Goal: Transaction & Acquisition: Purchase product/service

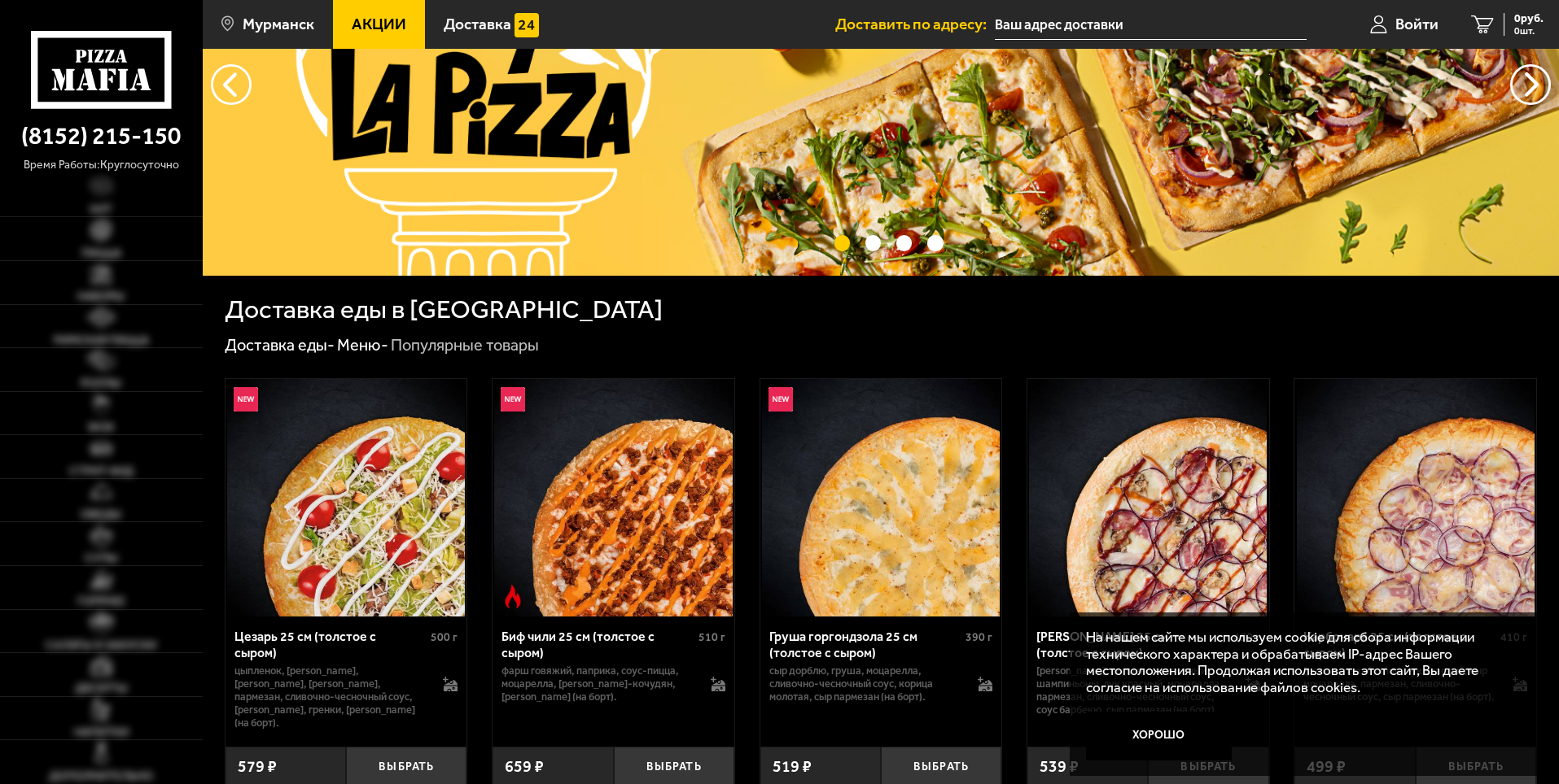
type input "[STREET_ADDRESS]"
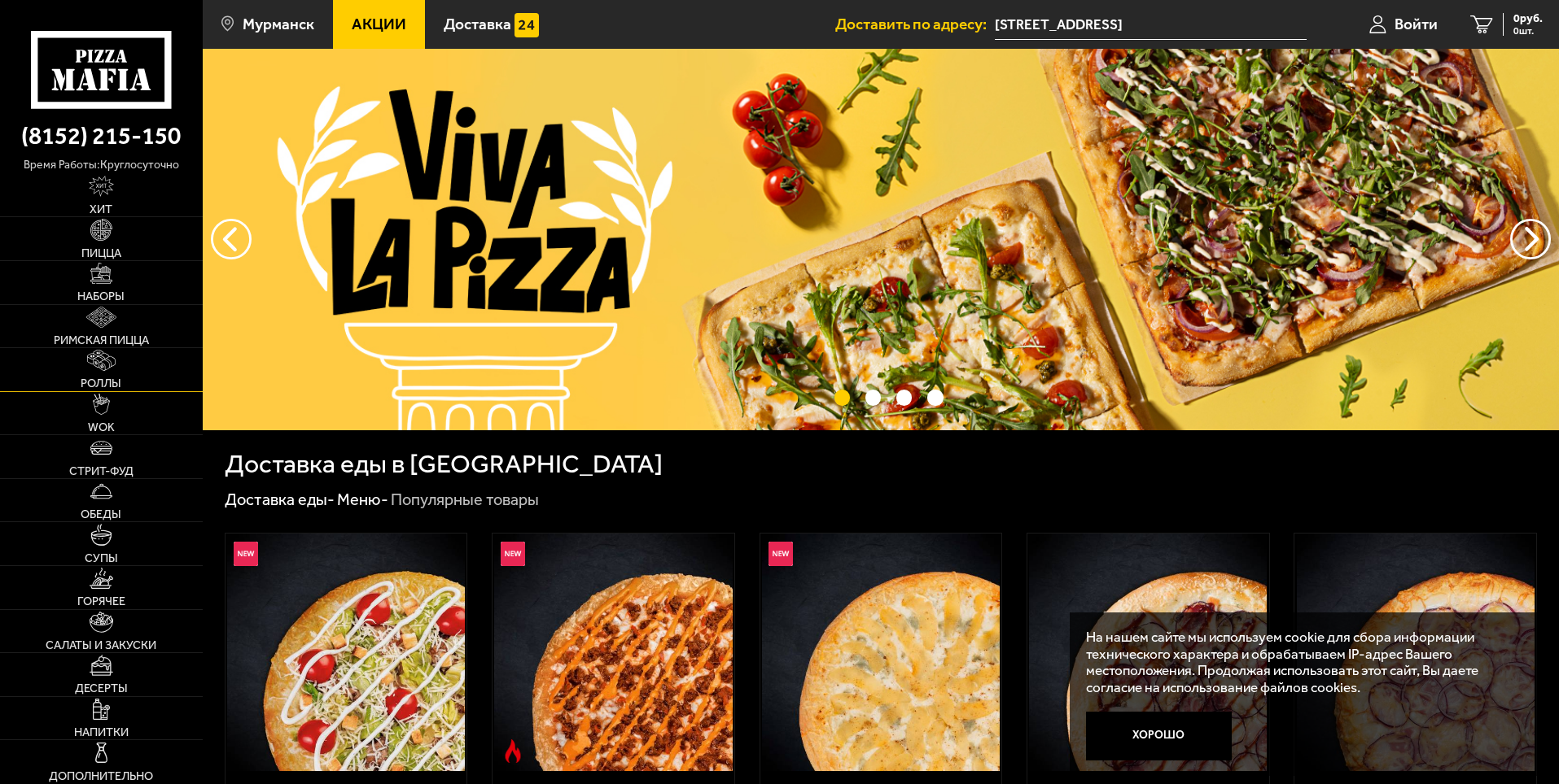
click at [98, 378] on span "Роллы" at bounding box center [101, 383] width 41 height 12
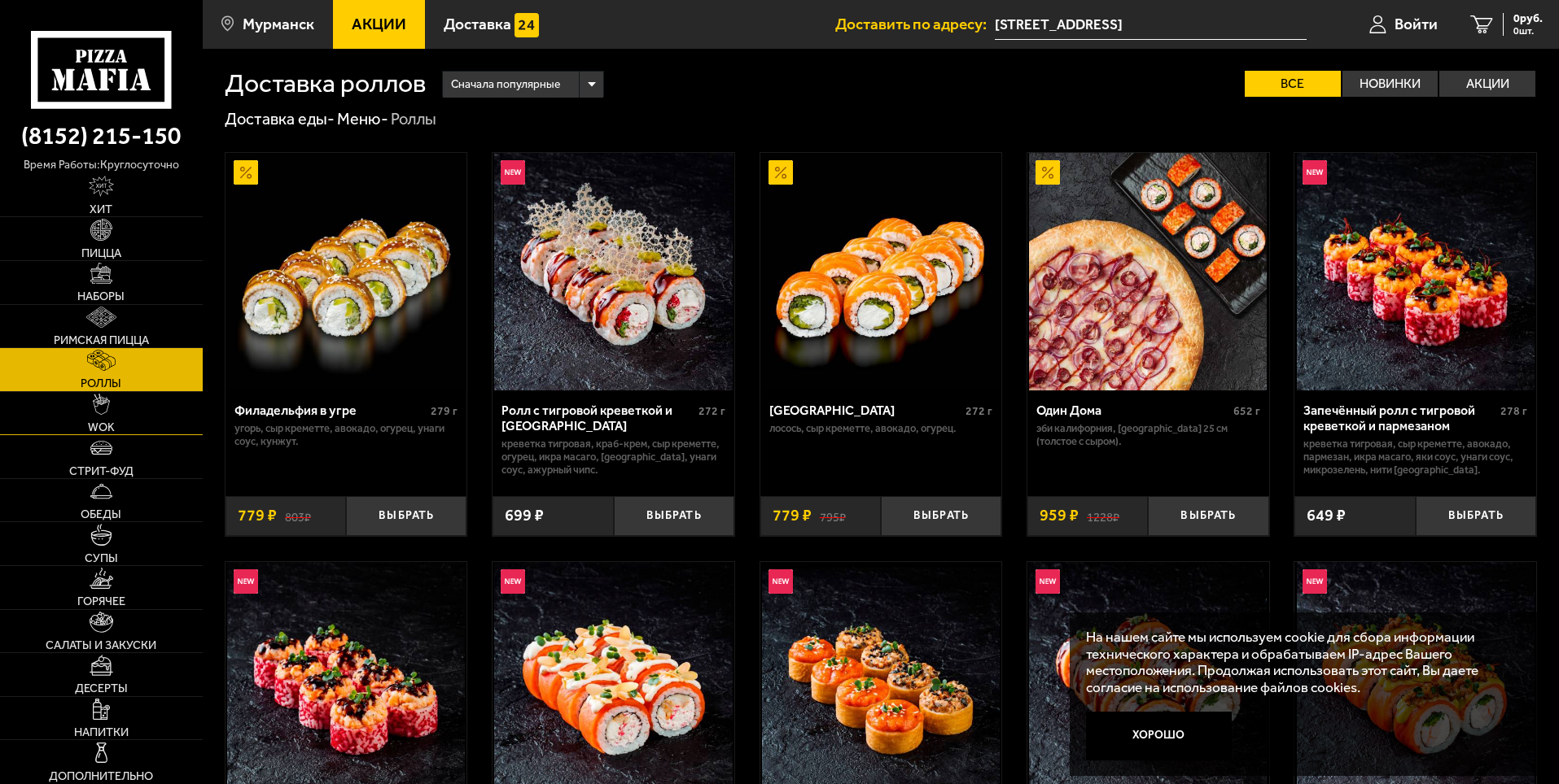
click at [110, 421] on span "WOK" at bounding box center [101, 427] width 27 height 12
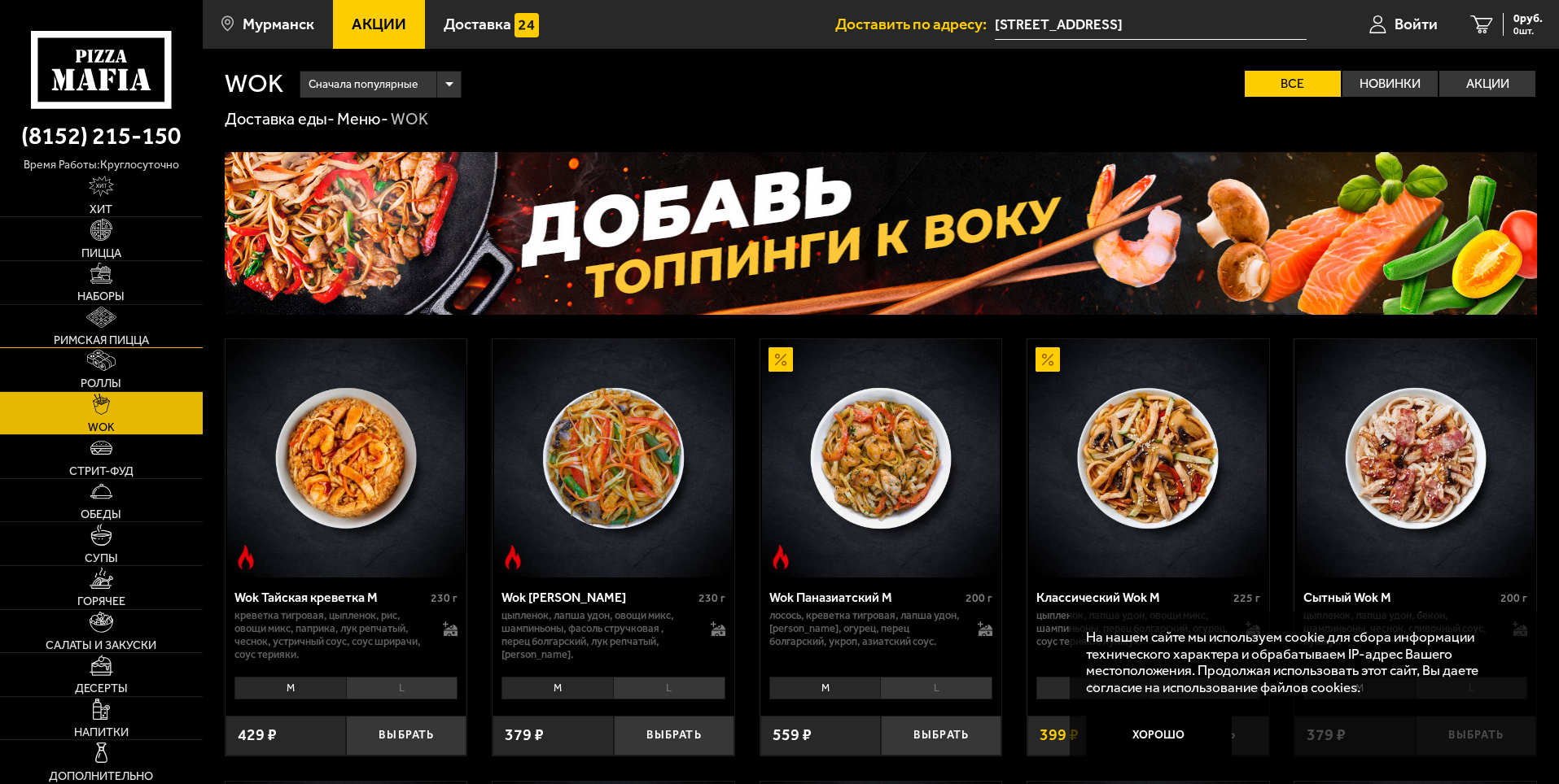
click at [119, 331] on link "Римская пицца" at bounding box center [101, 326] width 203 height 44
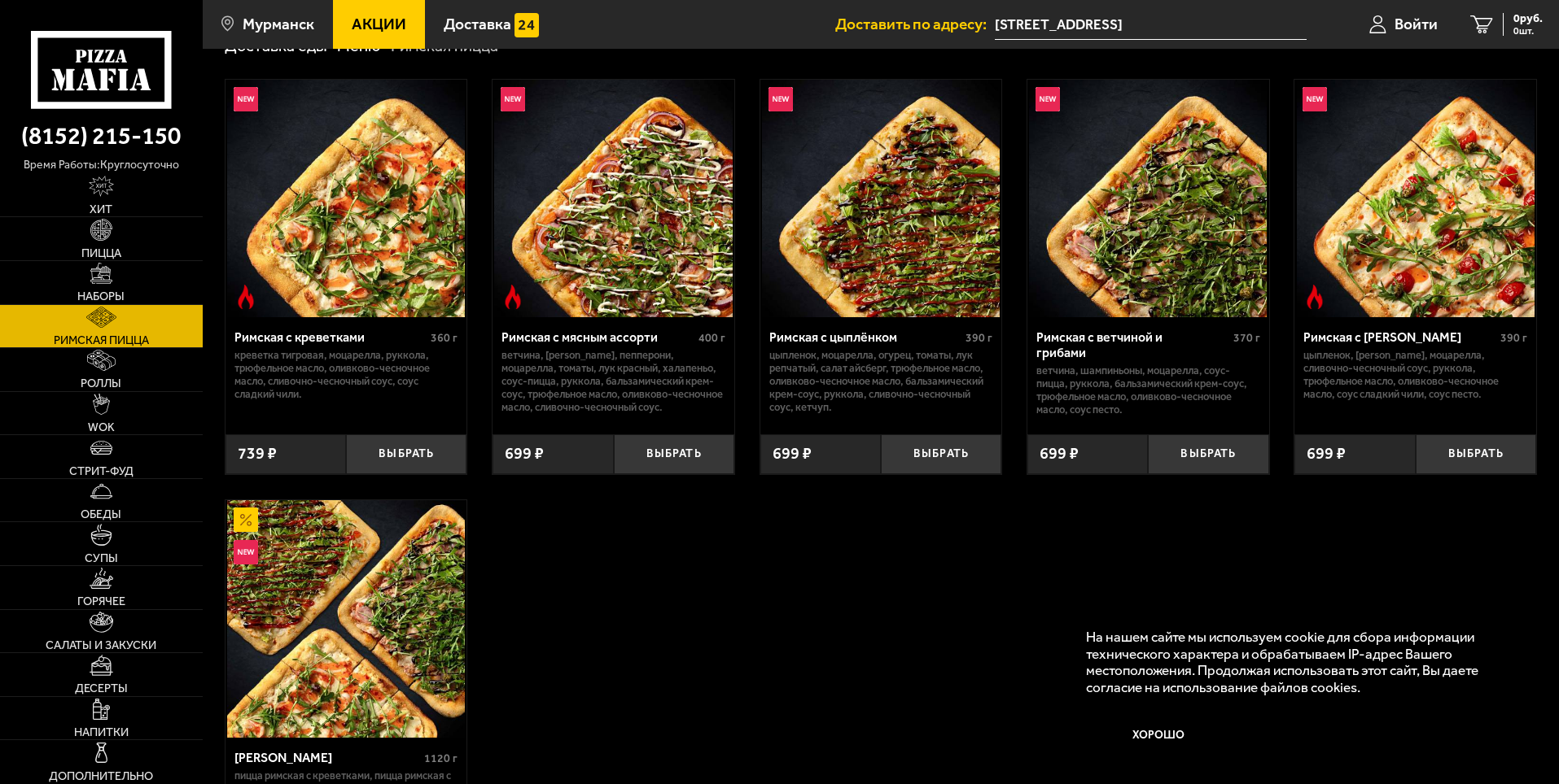
scroll to position [82, 0]
